Goal: Find specific page/section: Find specific page/section

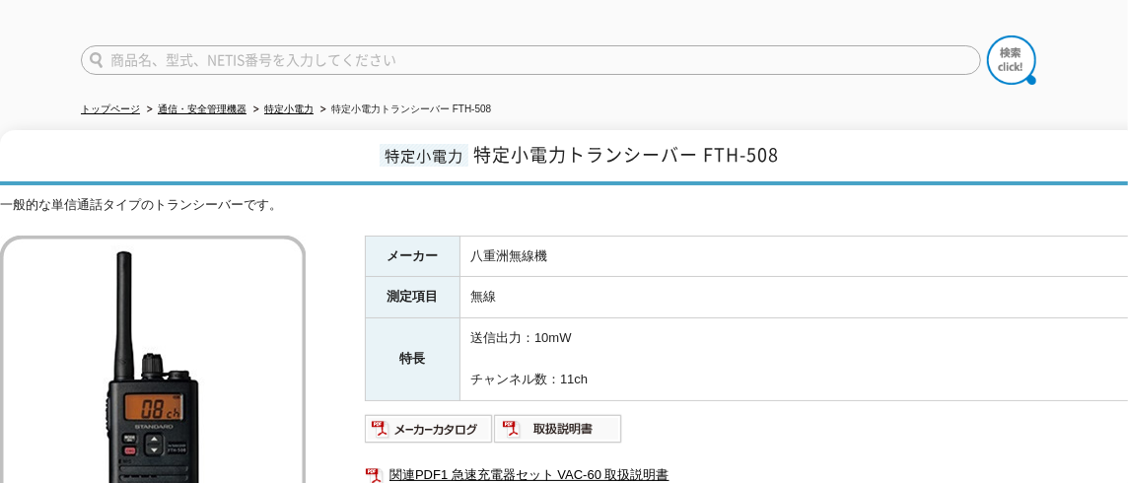
scroll to position [197, 0]
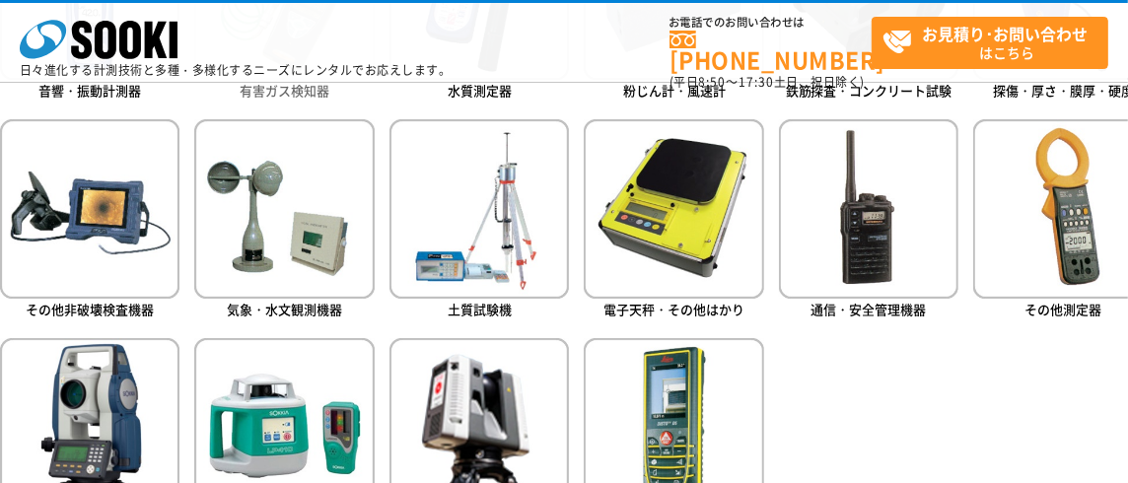
scroll to position [1117, 0]
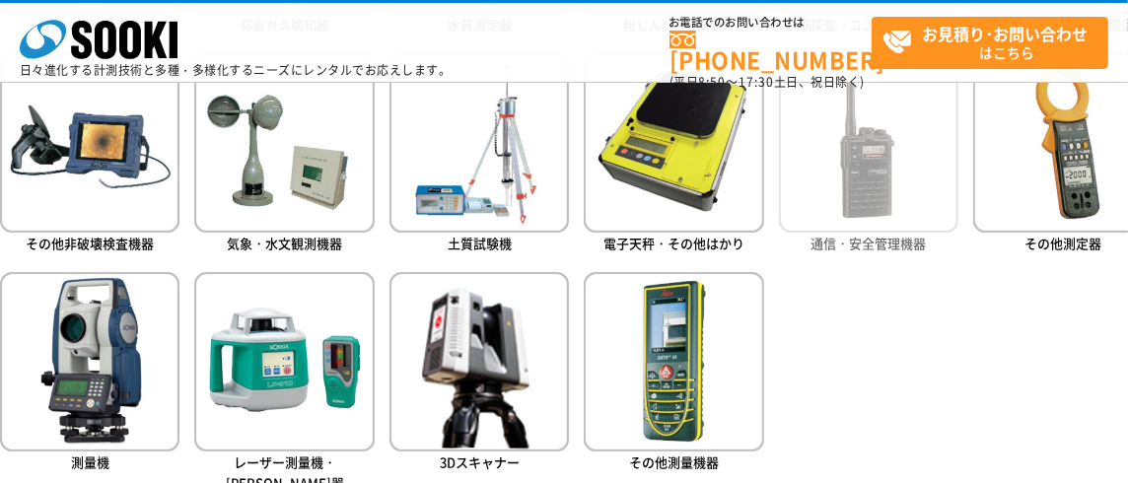
click at [879, 174] on img at bounding box center [868, 142] width 179 height 179
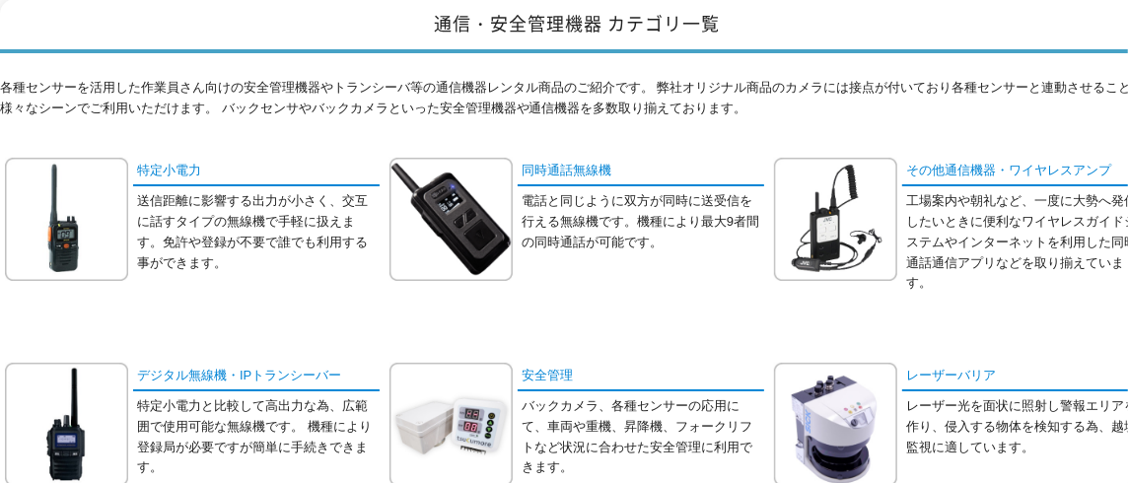
scroll to position [328, 0]
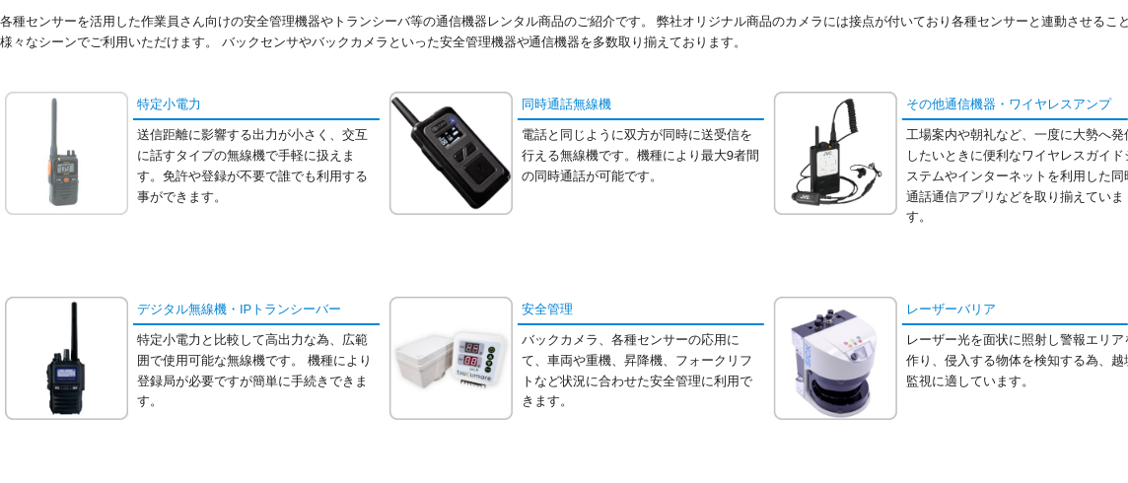
click at [65, 133] on img at bounding box center [66, 153] width 123 height 123
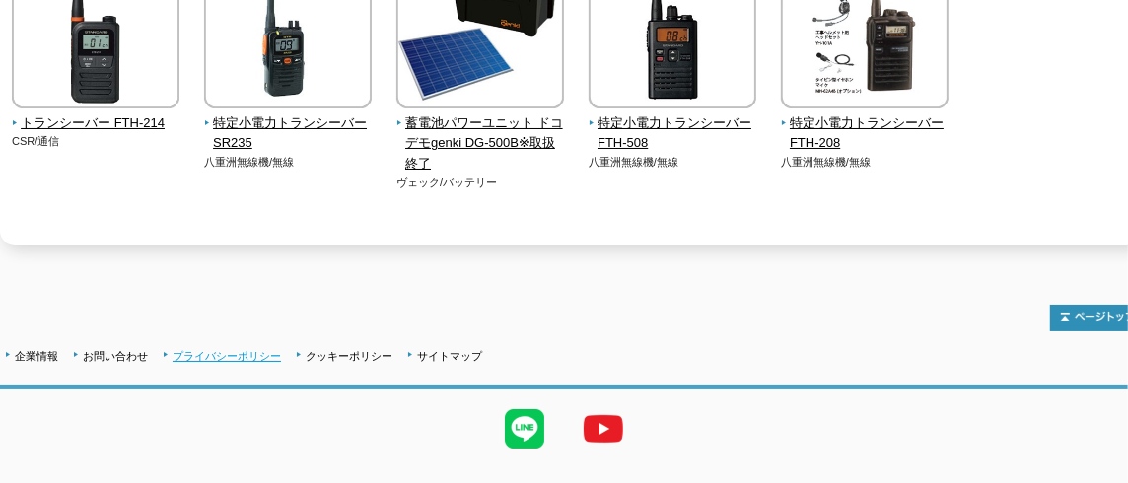
scroll to position [487, 0]
